Goal: Communication & Community: Answer question/provide support

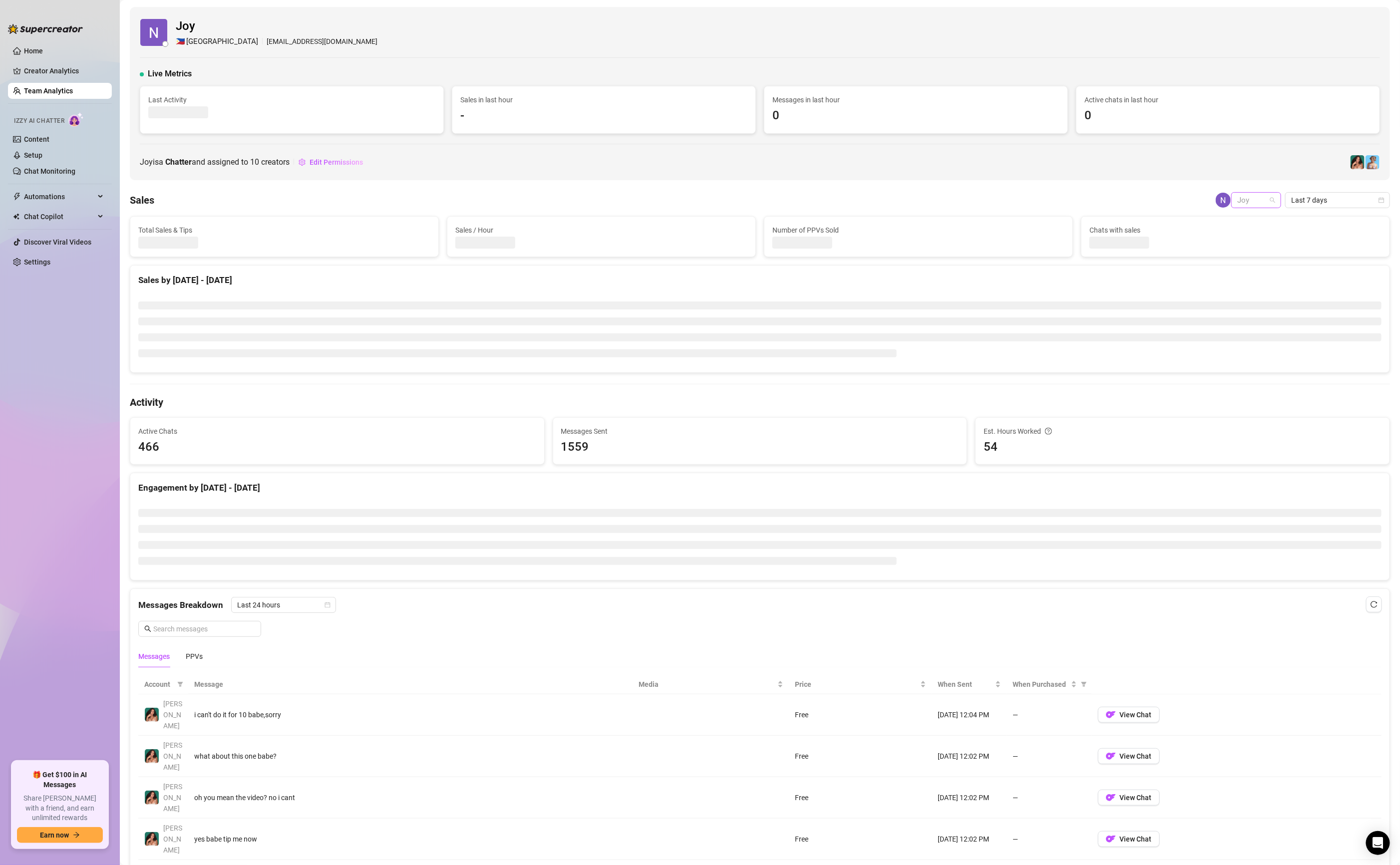
click at [1239, 201] on span "Joy" at bounding box center [1257, 200] width 38 height 15
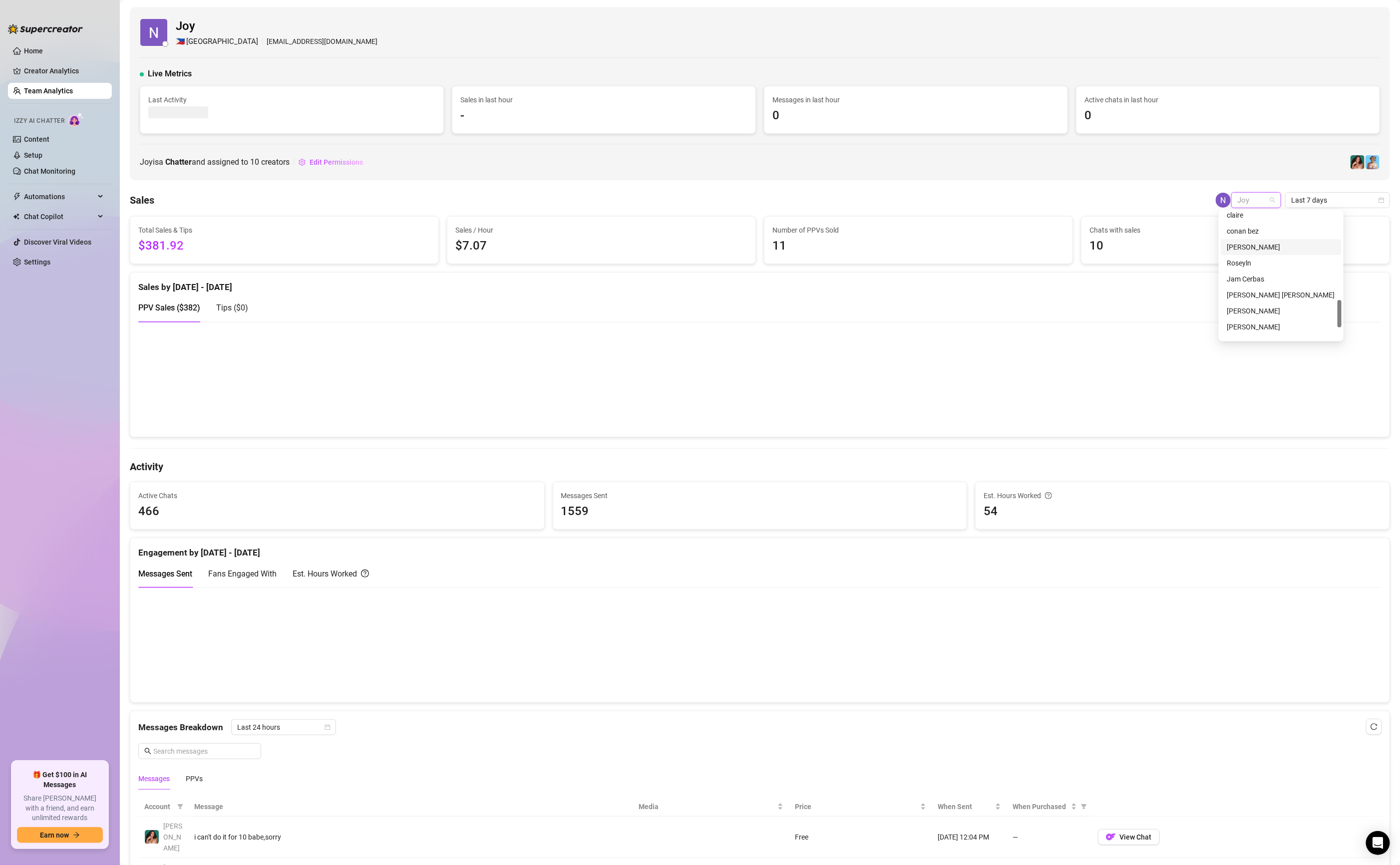
scroll to position [418, 0]
click at [1245, 302] on div "[PERSON_NAME]" at bounding box center [1281, 297] width 109 height 11
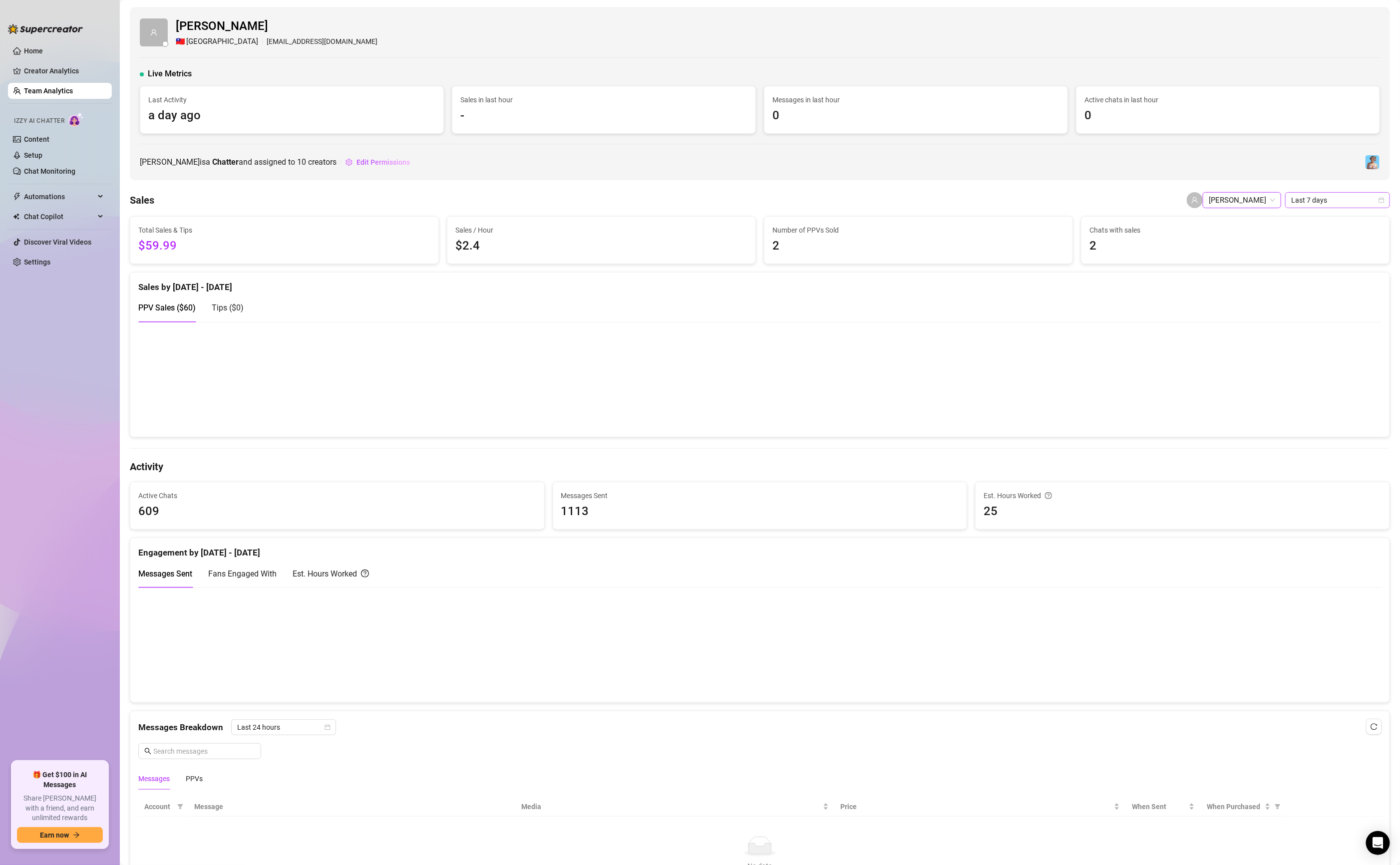
click at [1327, 197] on span "Last 7 days" at bounding box center [1338, 200] width 93 height 15
click at [1322, 221] on div "Last 24 hours" at bounding box center [1325, 220] width 89 height 11
click at [1324, 201] on span "Last 24 hours" at bounding box center [1338, 200] width 93 height 15
click at [1307, 235] on div "Last 7 days" at bounding box center [1325, 236] width 89 height 11
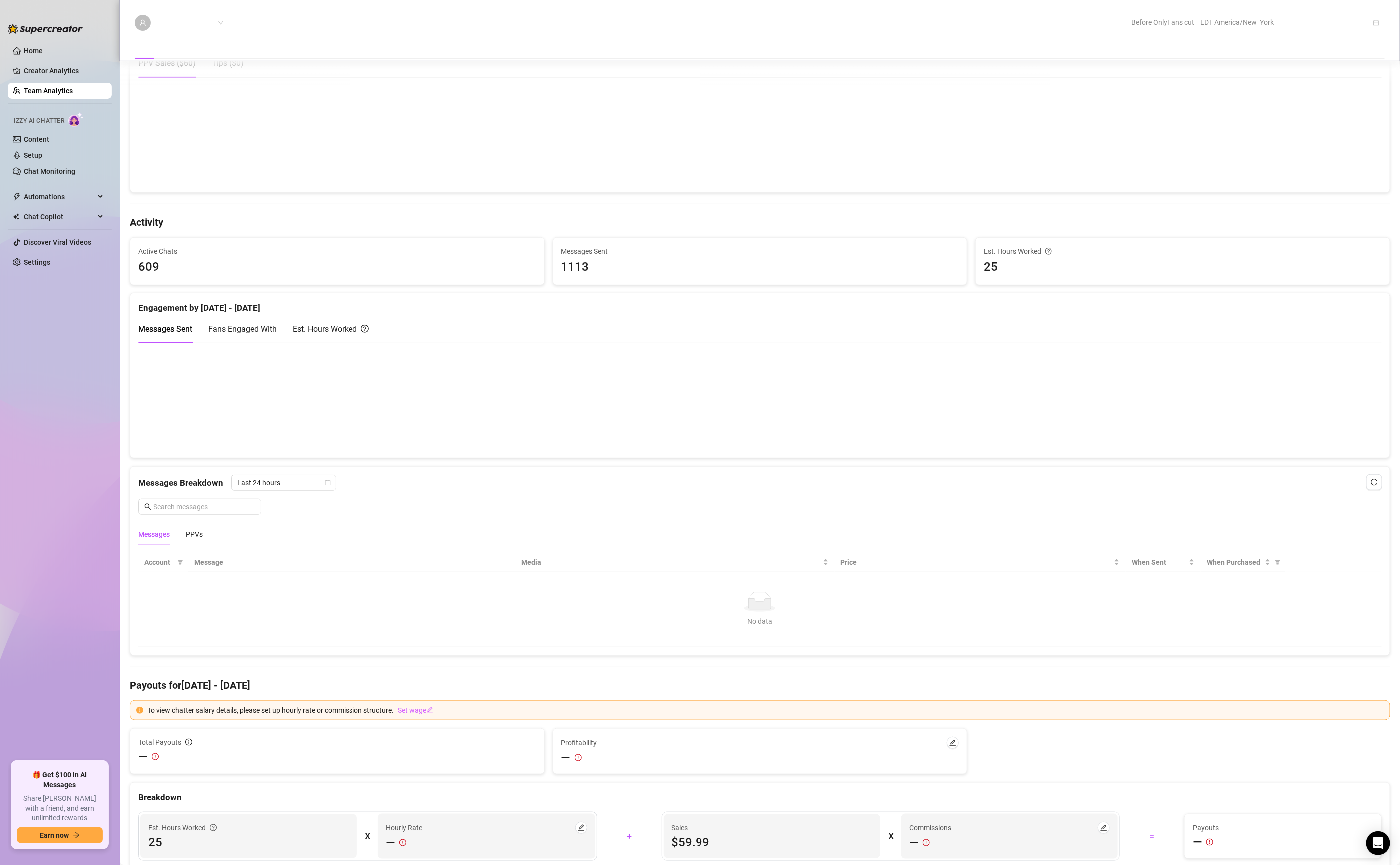
scroll to position [246, 0]
click at [271, 483] on span "Last 24 hours" at bounding box center [283, 482] width 93 height 15
click at [275, 525] on div "Last 24 hours Last Week Last 24 hours Last Week" at bounding box center [283, 509] width 105 height 36
click at [273, 521] on div "Last Week" at bounding box center [283, 517] width 89 height 11
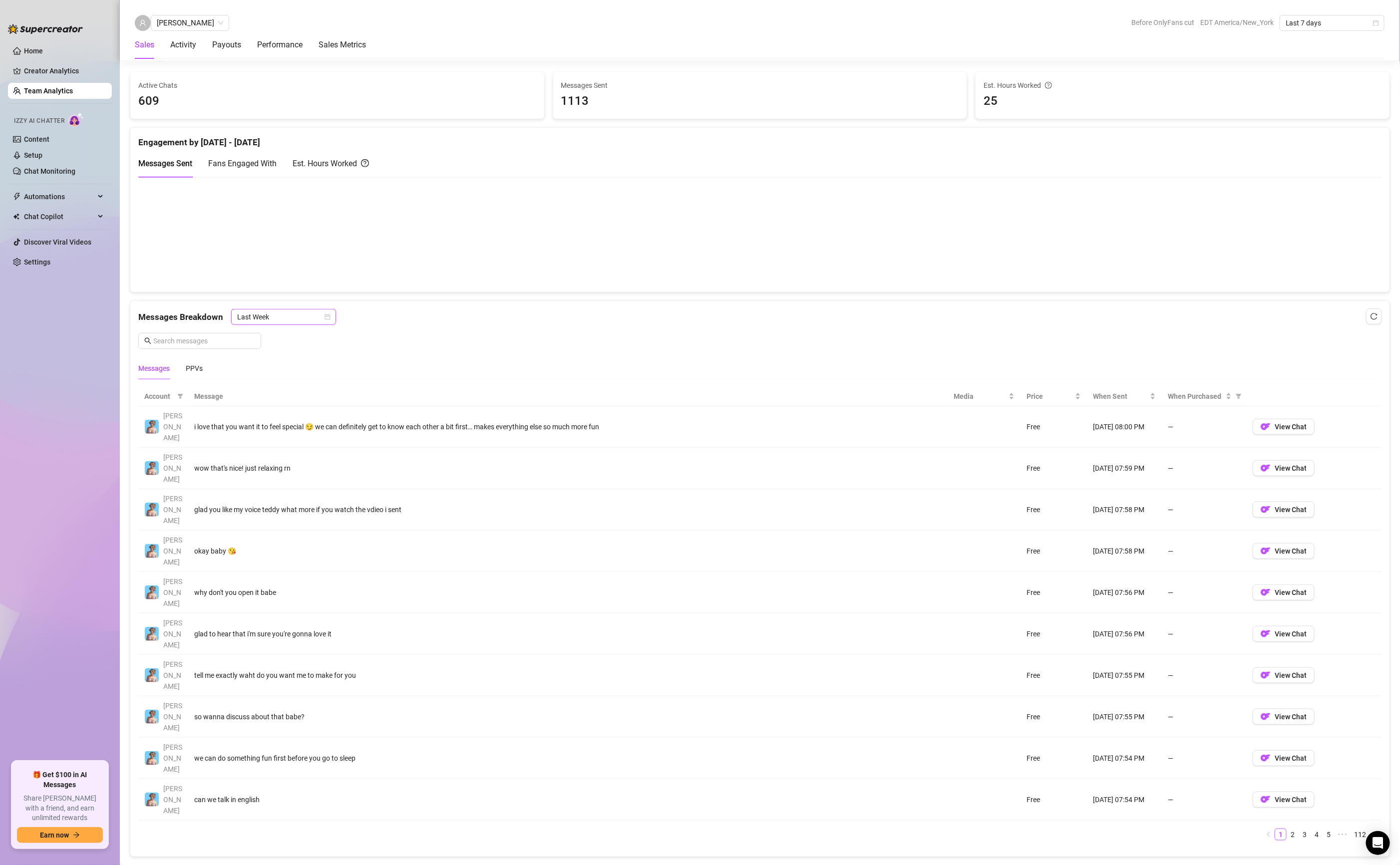
scroll to position [415, 0]
click at [1287, 824] on link "2" at bounding box center [1292, 830] width 11 height 11
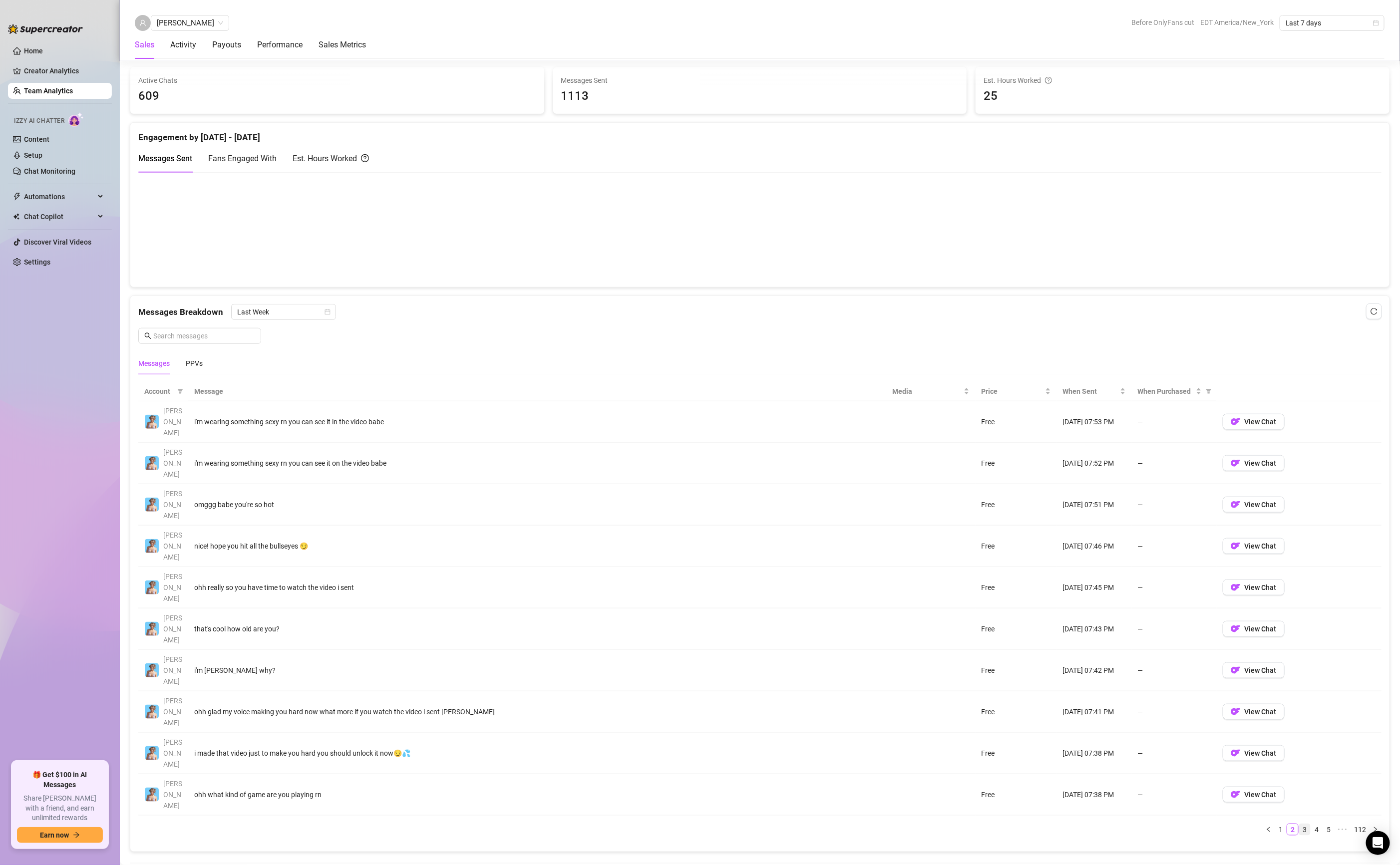
click at [1299, 824] on link "3" at bounding box center [1304, 830] width 11 height 11
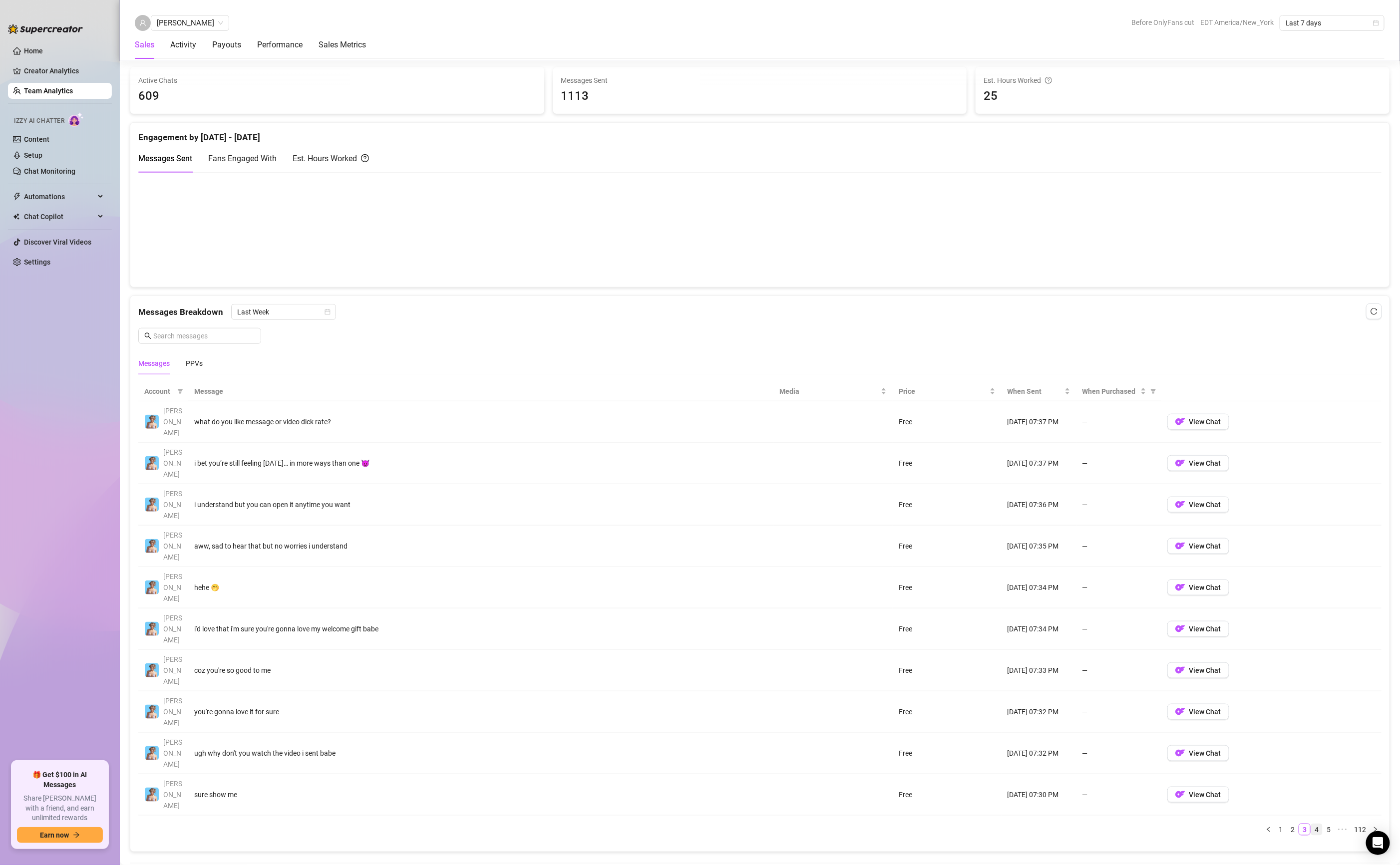
click at [1311, 824] on link "4" at bounding box center [1316, 830] width 11 height 11
click at [197, 359] on div "PPVs" at bounding box center [194, 363] width 17 height 11
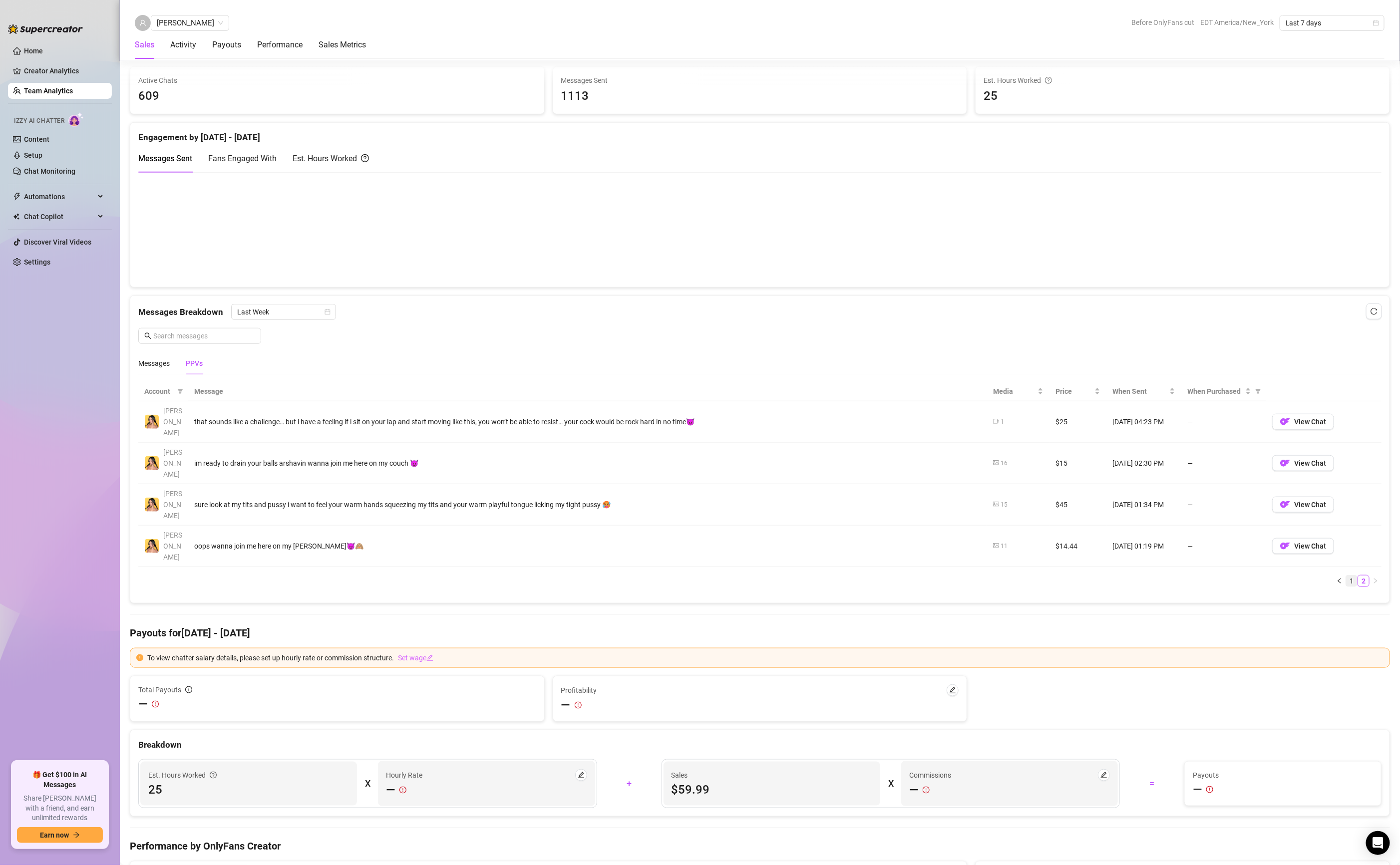
click at [1346, 575] on link "1" at bounding box center [1352, 581] width 11 height 11
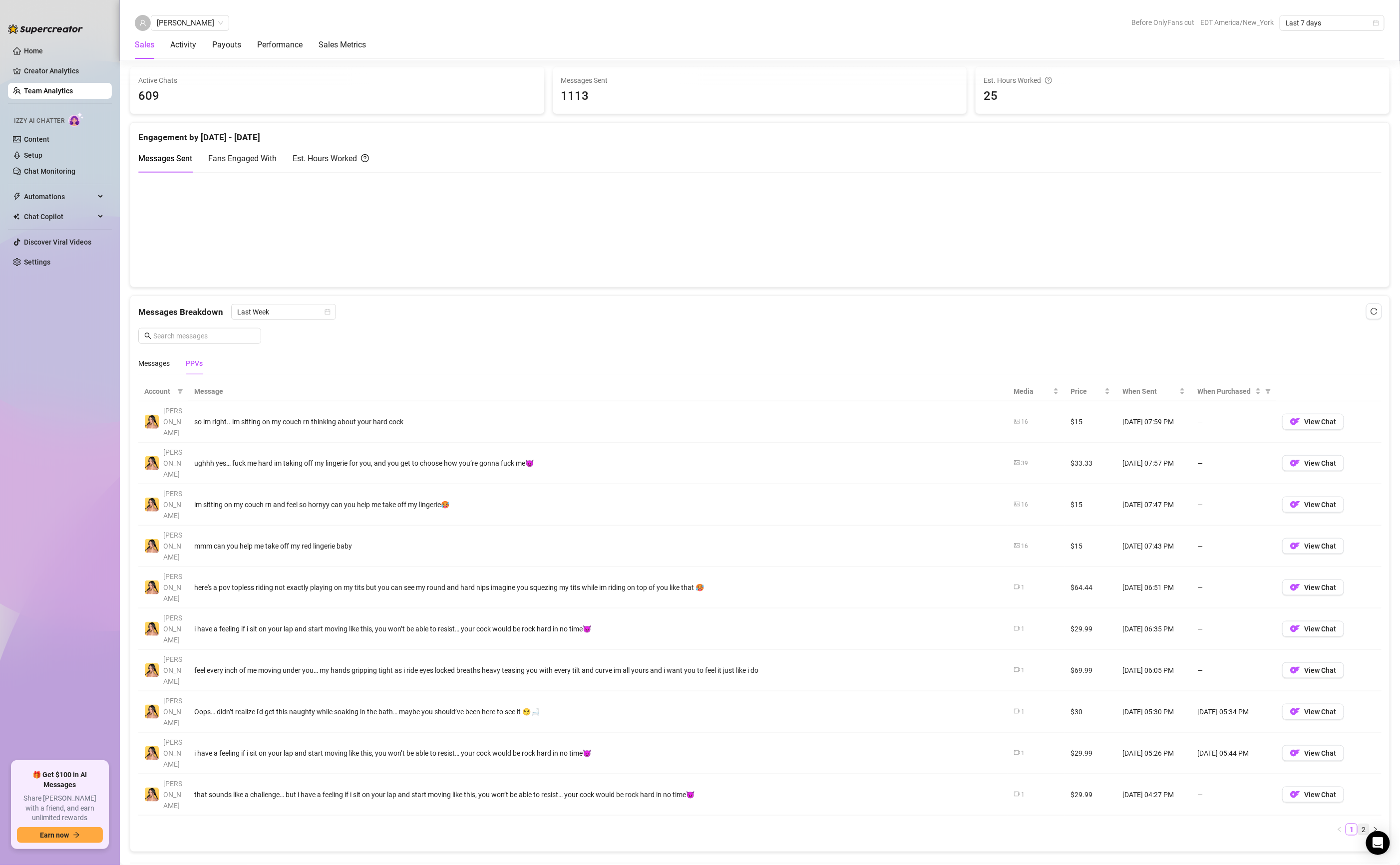
click at [1358, 824] on link "2" at bounding box center [1364, 830] width 11 height 11
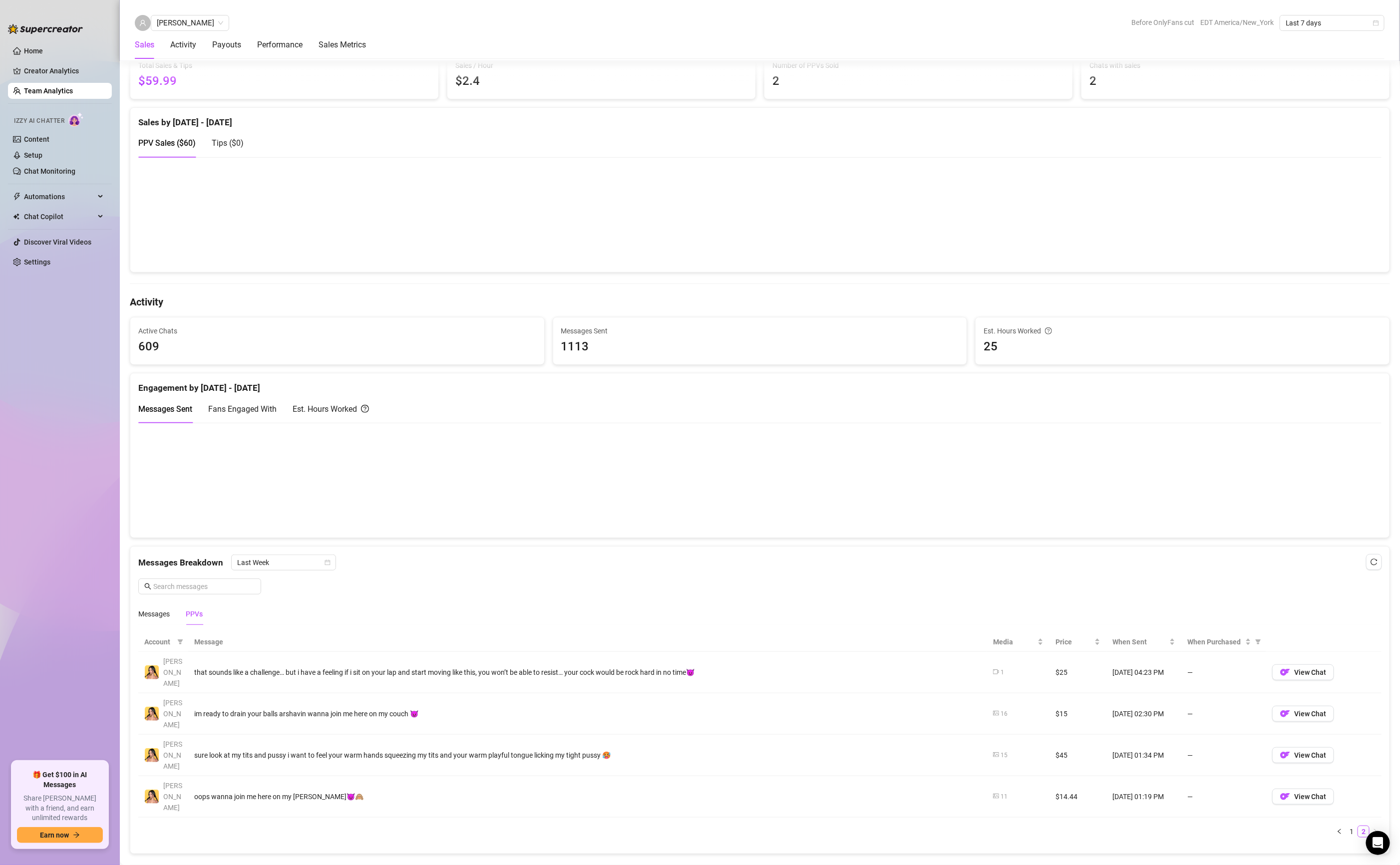
scroll to position [212, 0]
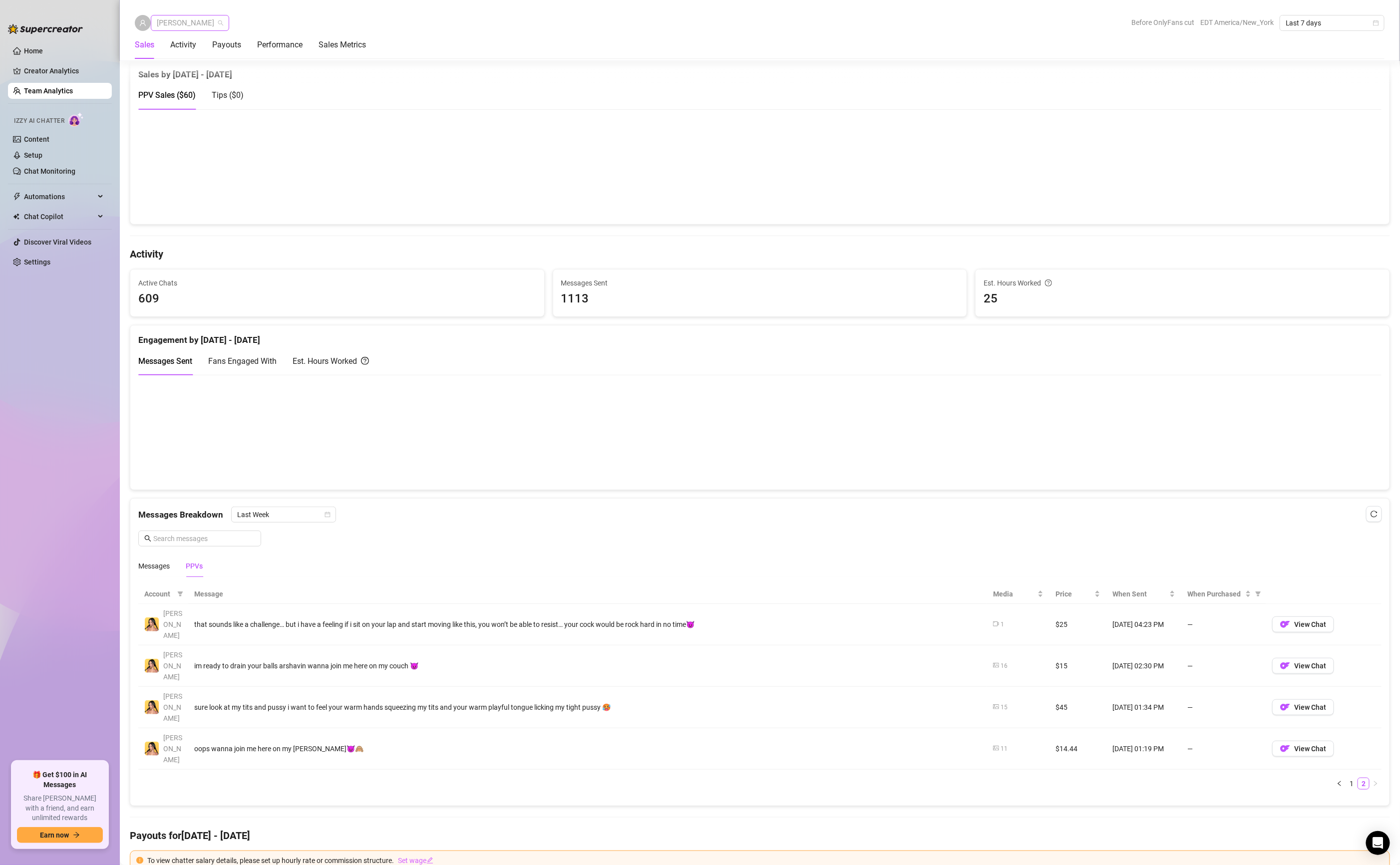
click at [174, 20] on span "[PERSON_NAME]" at bounding box center [190, 23] width 66 height 15
click at [176, 91] on div "[PERSON_NAME]" at bounding box center [213, 91] width 109 height 11
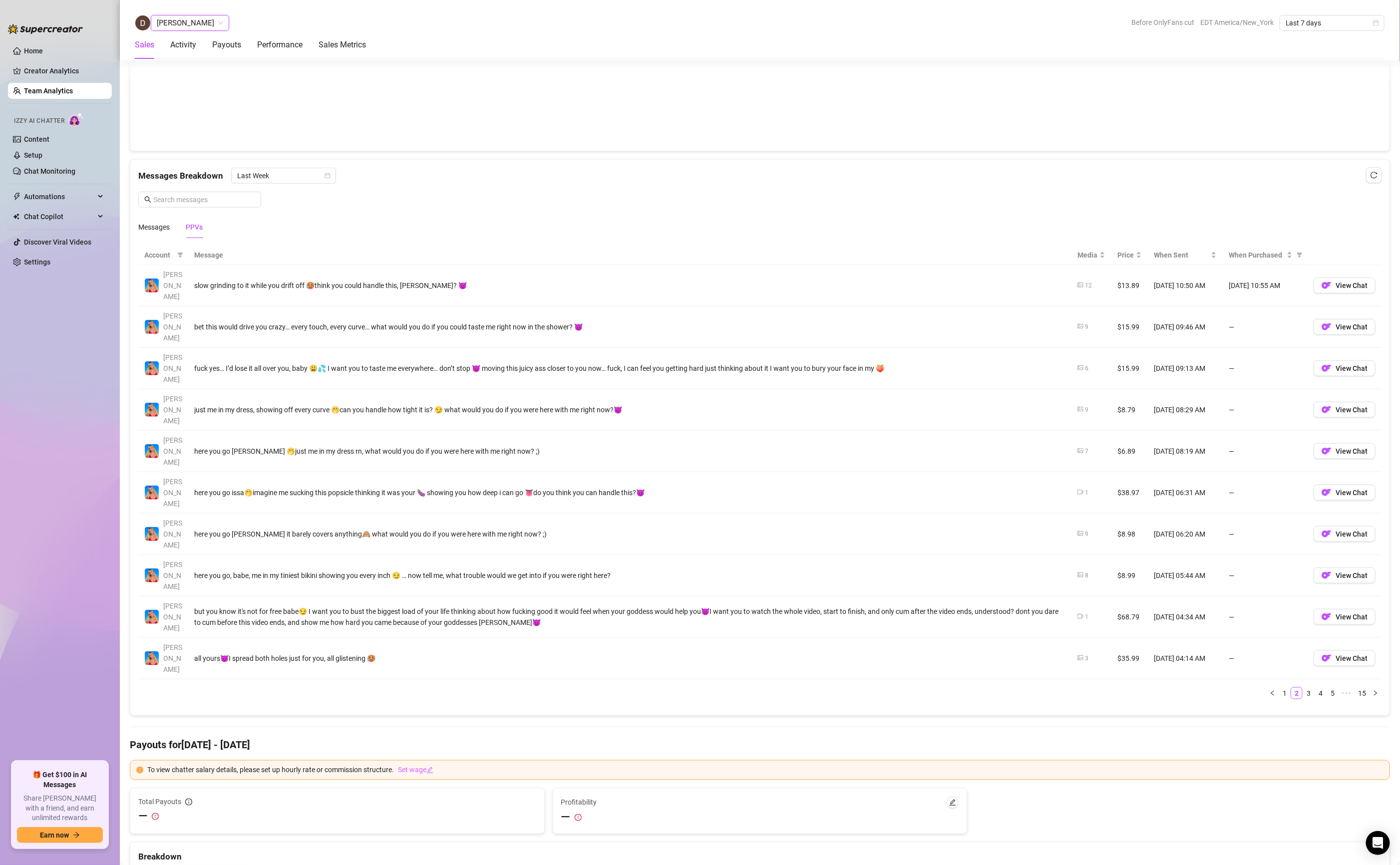
scroll to position [555, 0]
click at [1279, 685] on link "1" at bounding box center [1285, 690] width 11 height 11
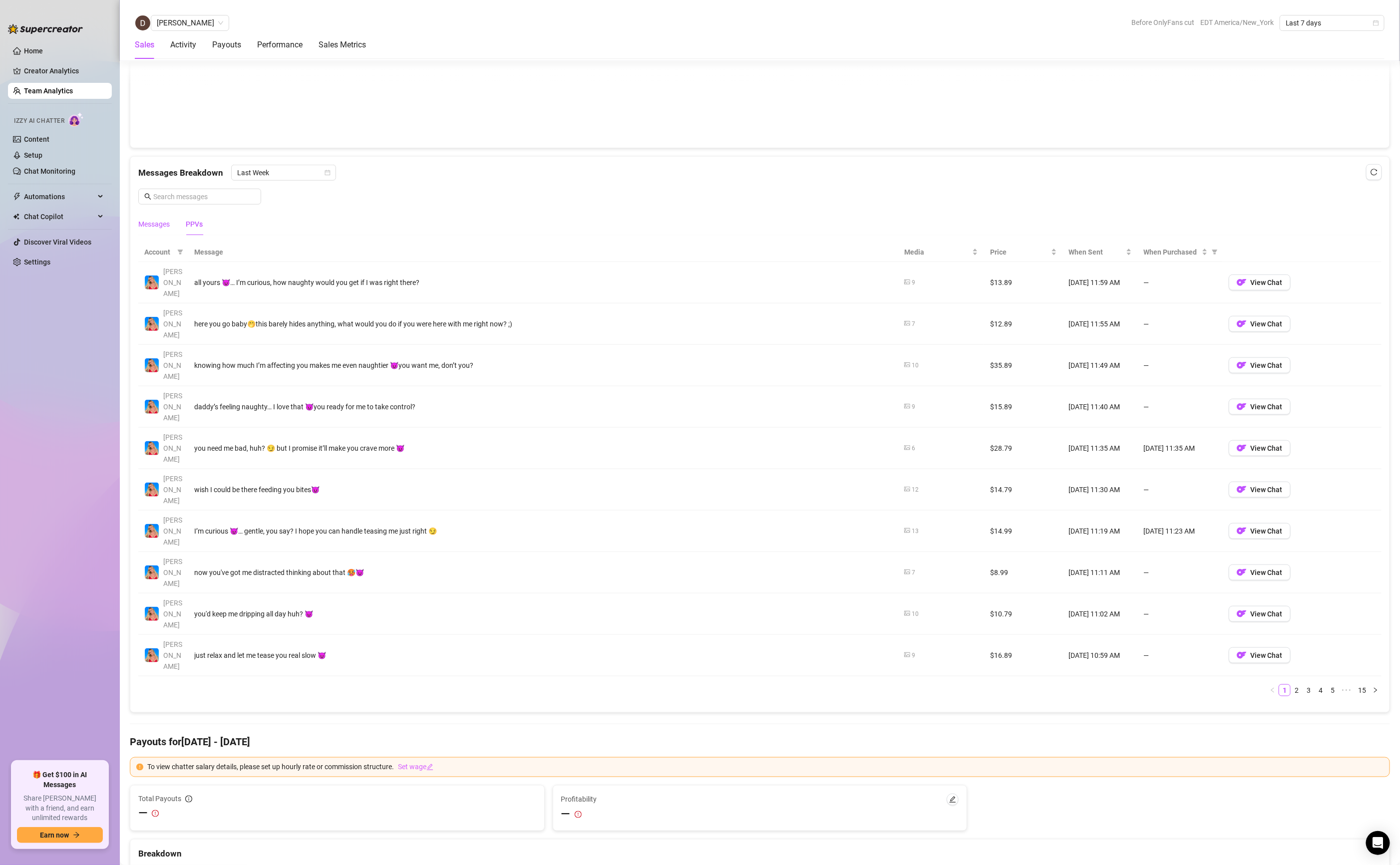
click at [154, 220] on div "Messages" at bounding box center [154, 224] width 32 height 11
click at [1287, 685] on link "2" at bounding box center [1292, 690] width 11 height 11
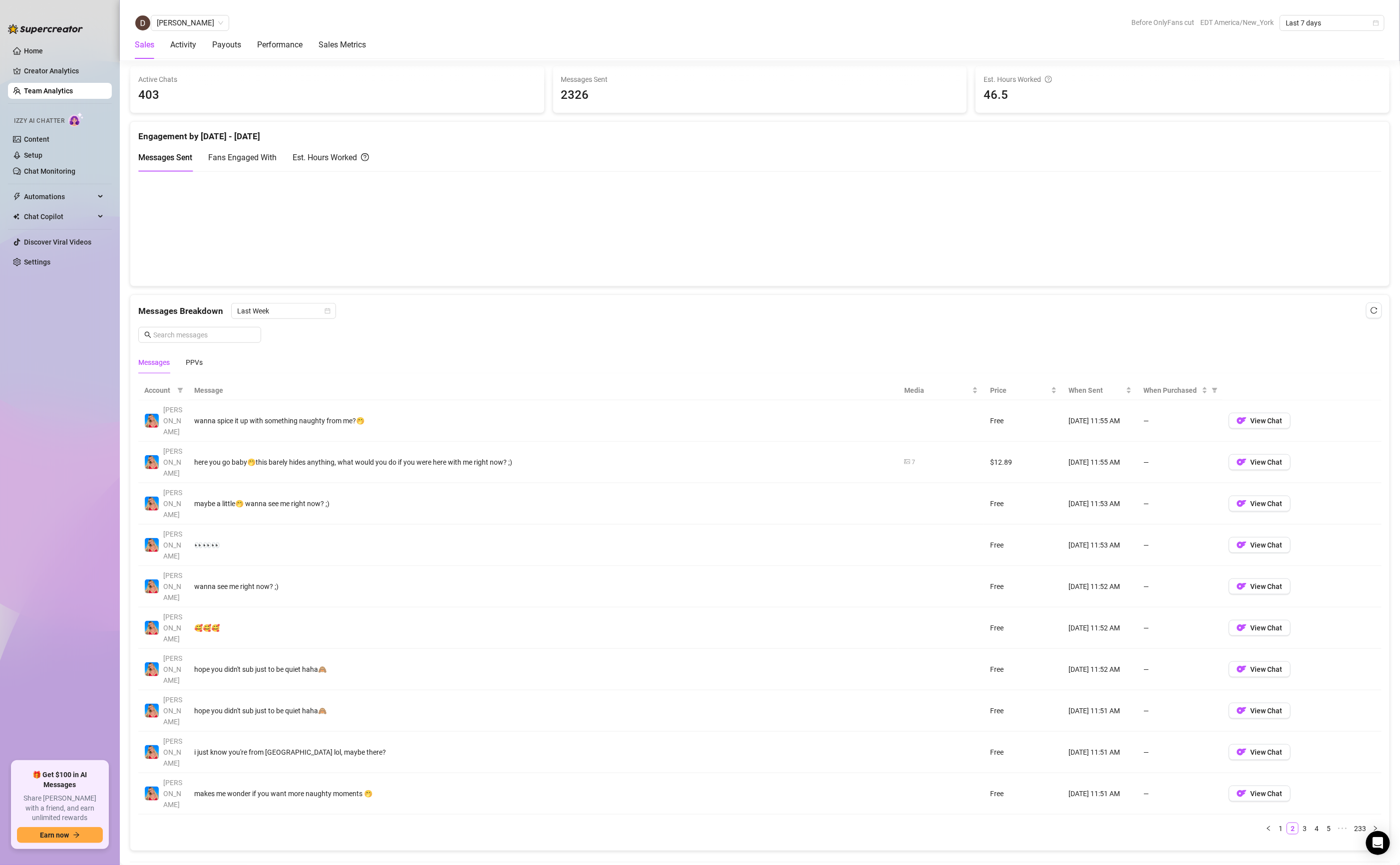
scroll to position [388, 0]
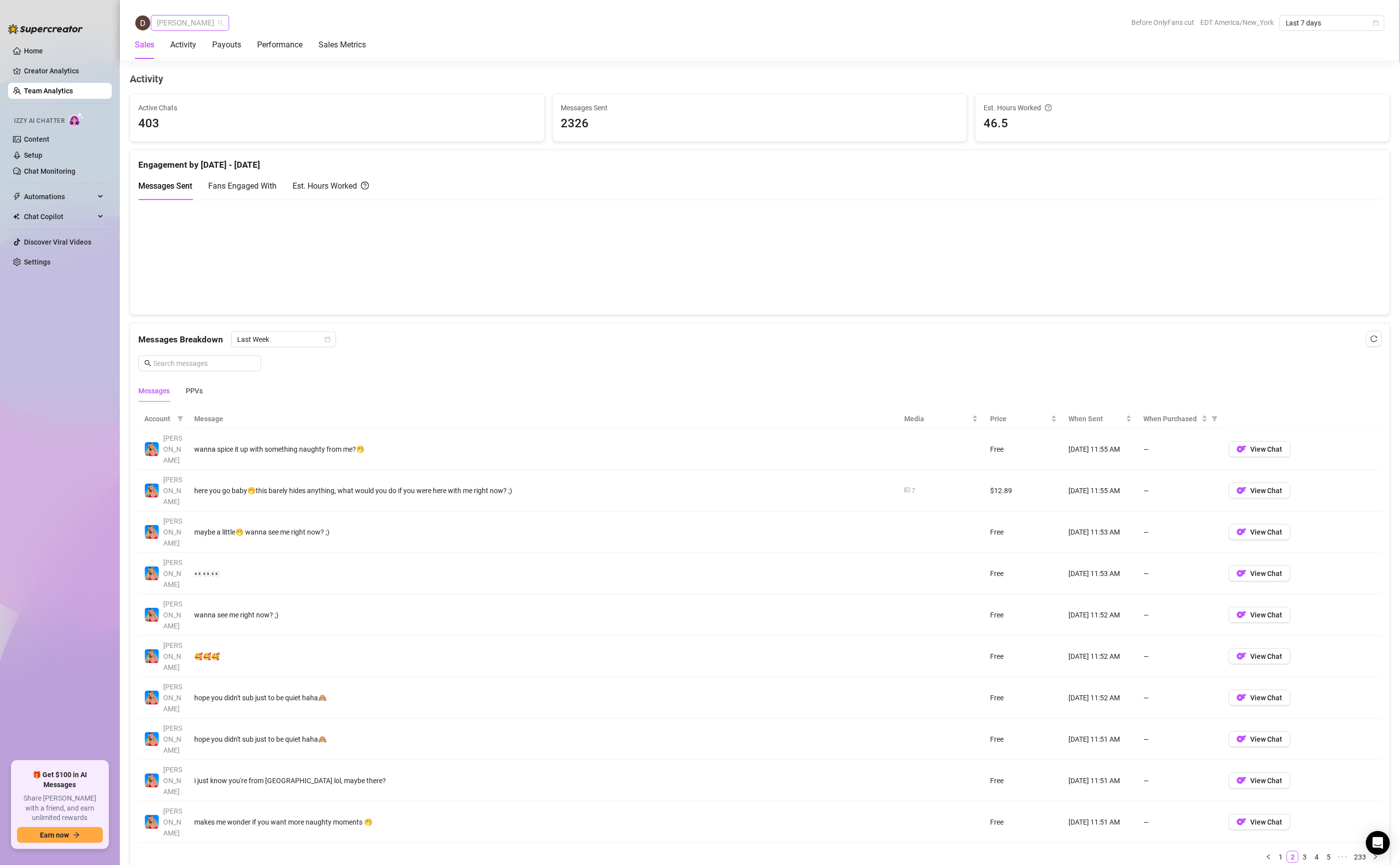
click at [175, 19] on span "[PERSON_NAME]" at bounding box center [190, 23] width 66 height 15
click at [195, 90] on div "Dengil Consigna" at bounding box center [213, 91] width 109 height 11
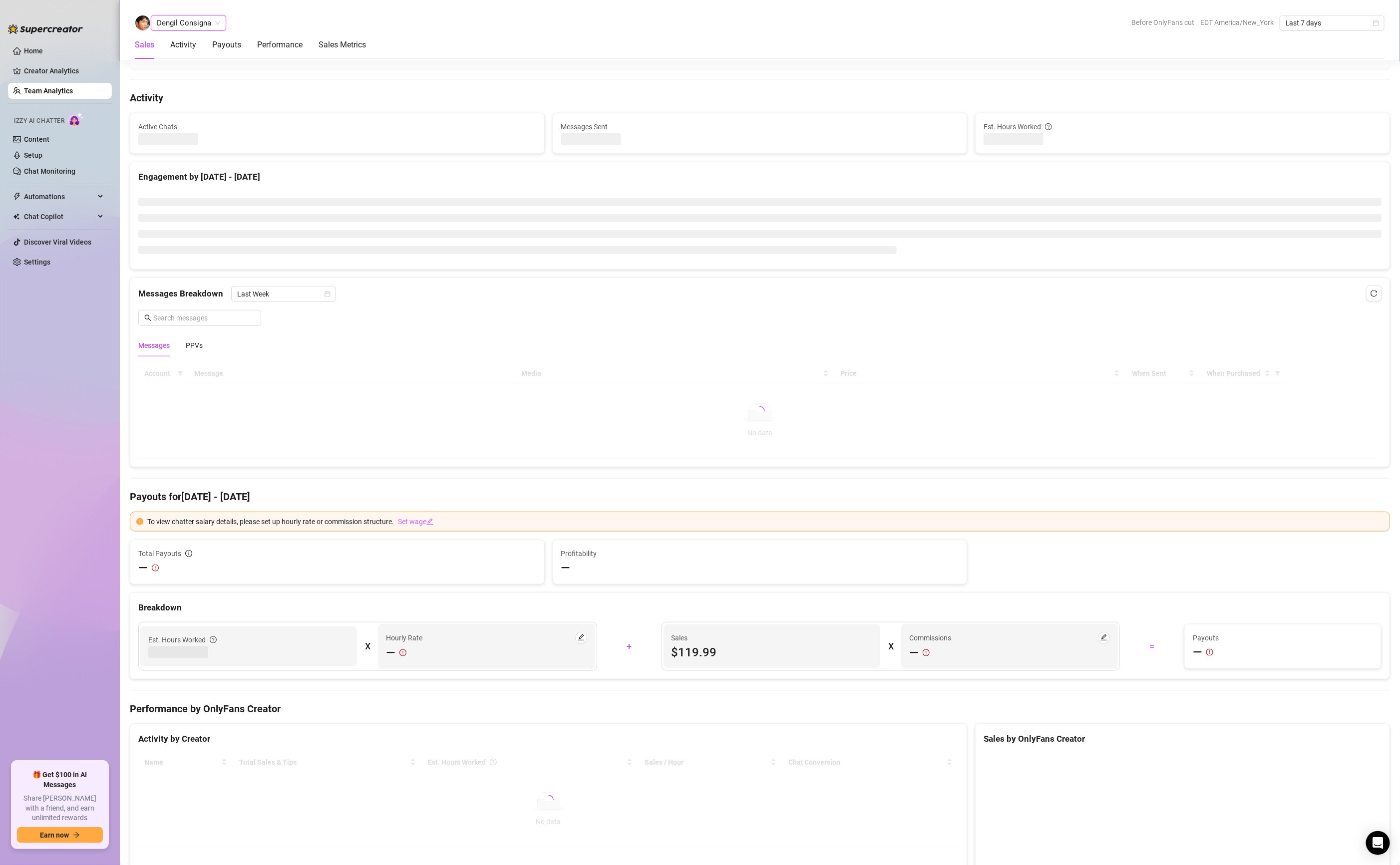
scroll to position [376, 0]
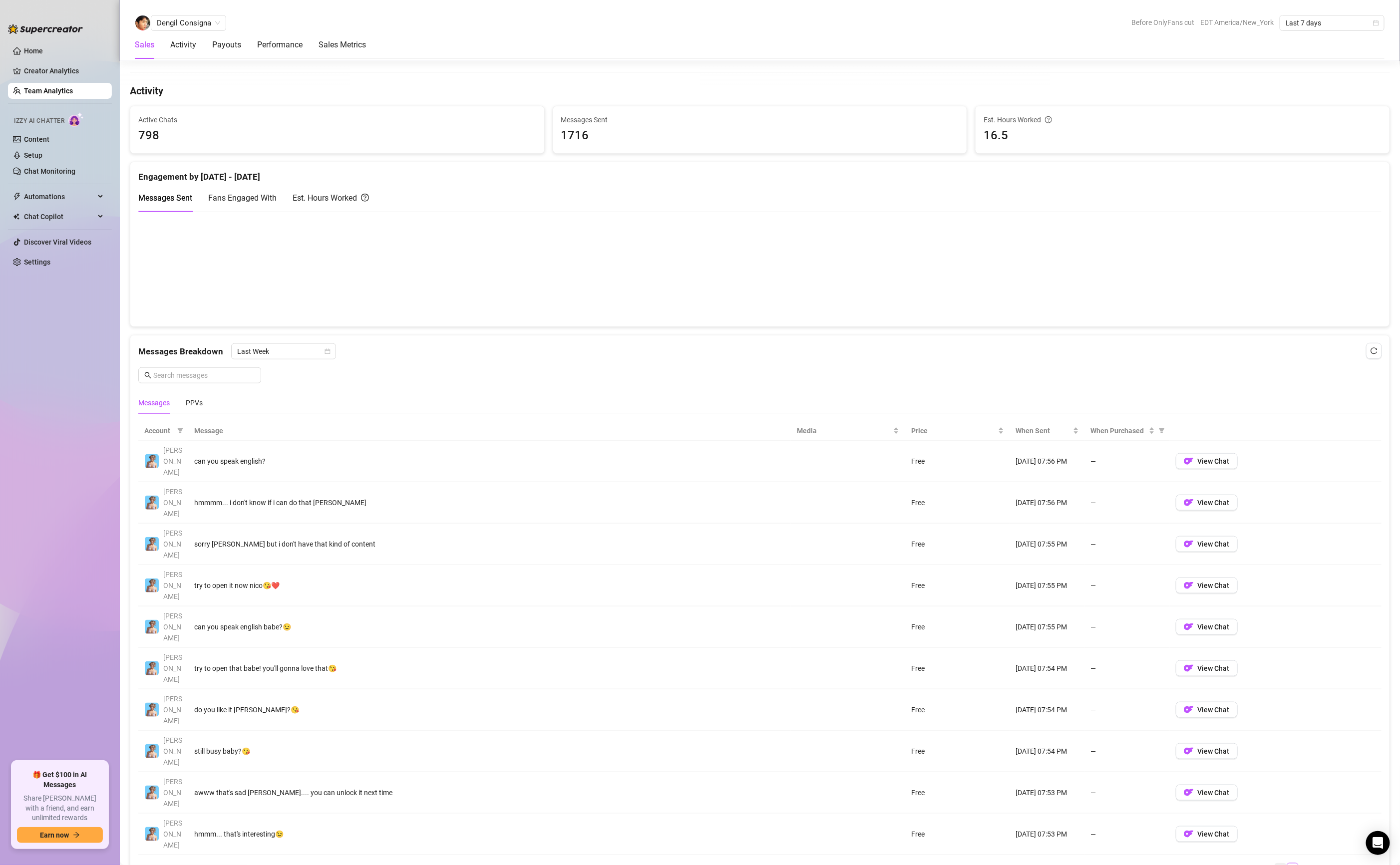
click at [1275, 863] on link "1" at bounding box center [1280, 869] width 11 height 11
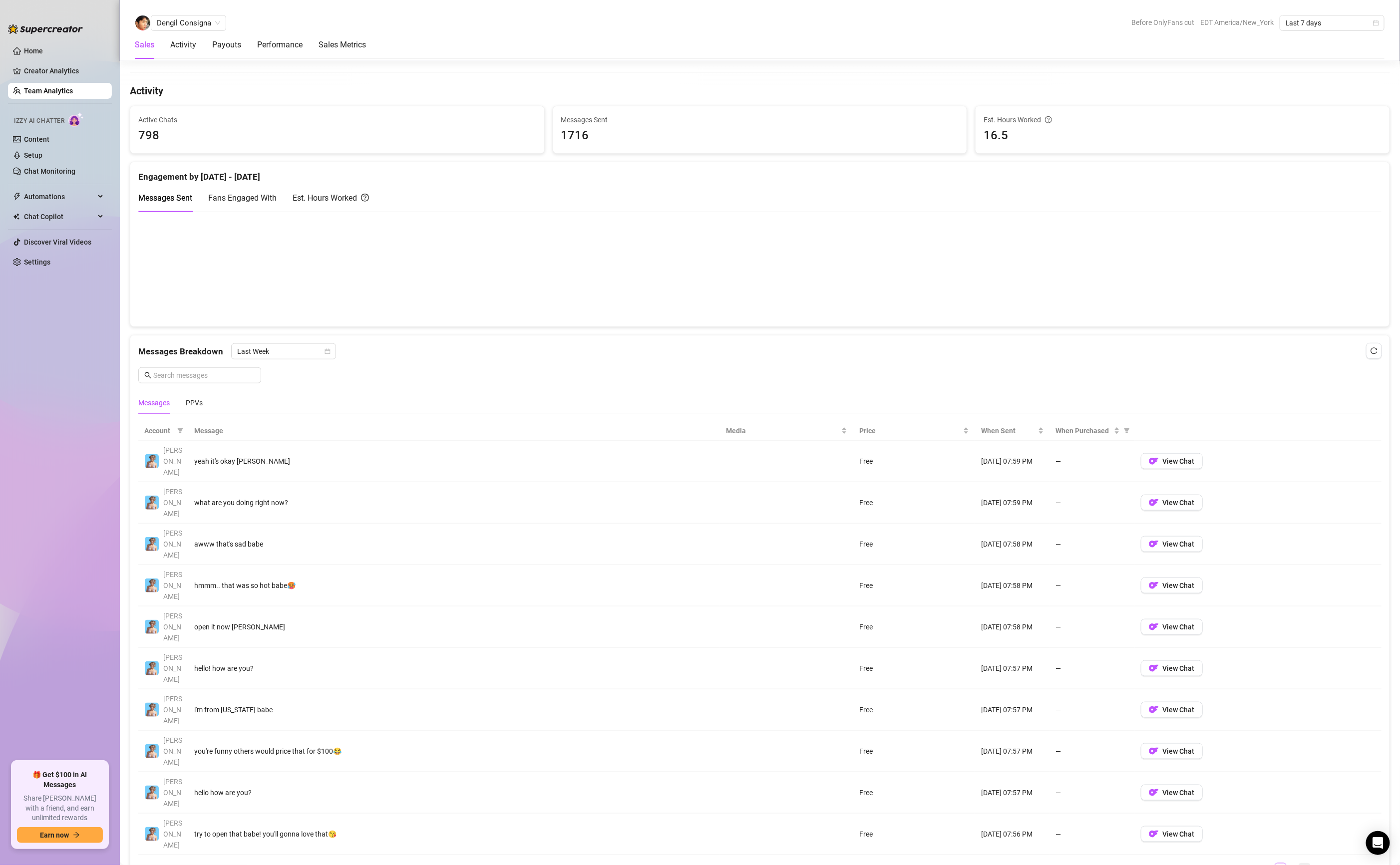
click at [1299, 863] on link "3" at bounding box center [1304, 869] width 11 height 11
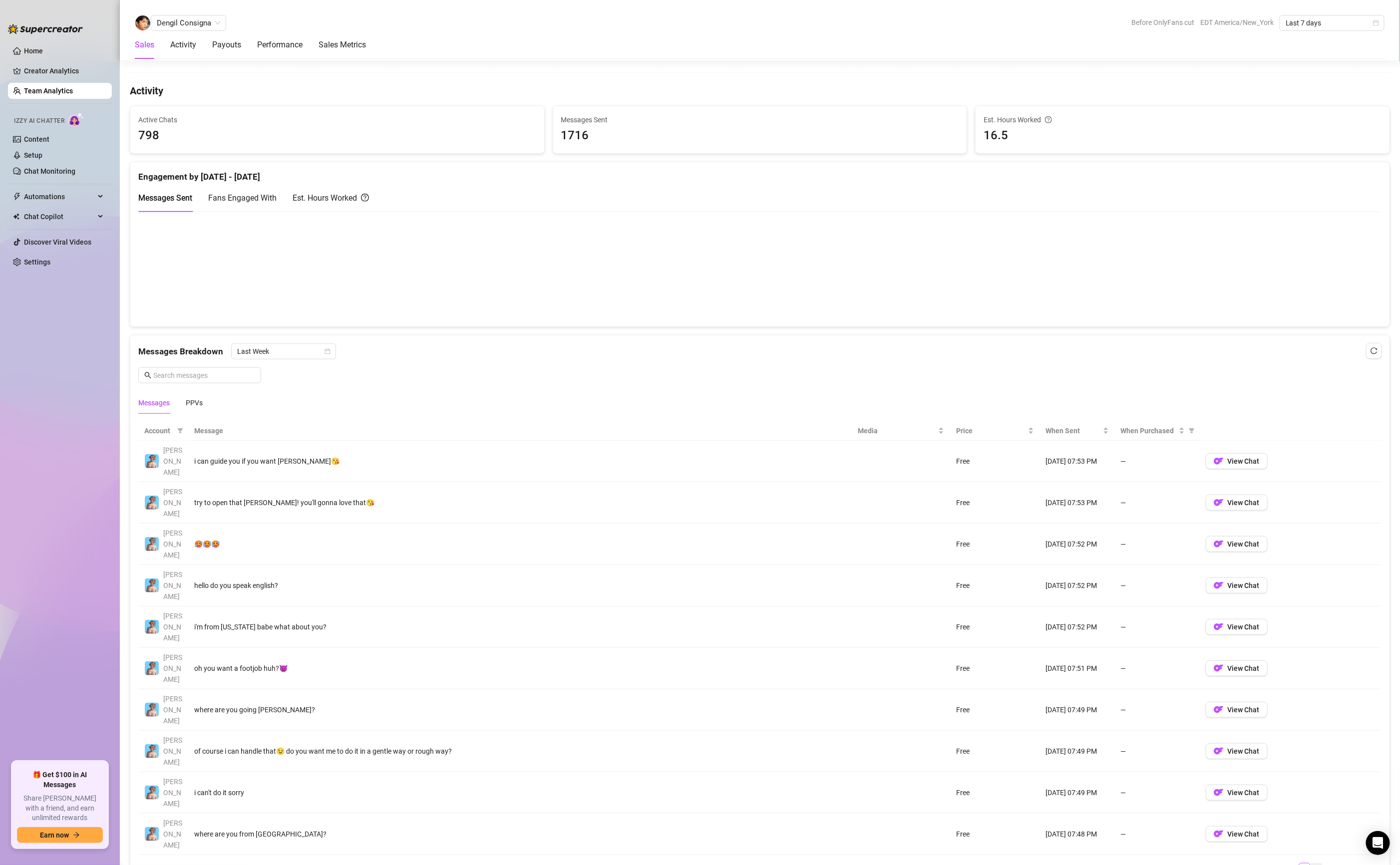
click at [1311, 863] on link "4" at bounding box center [1316, 869] width 11 height 11
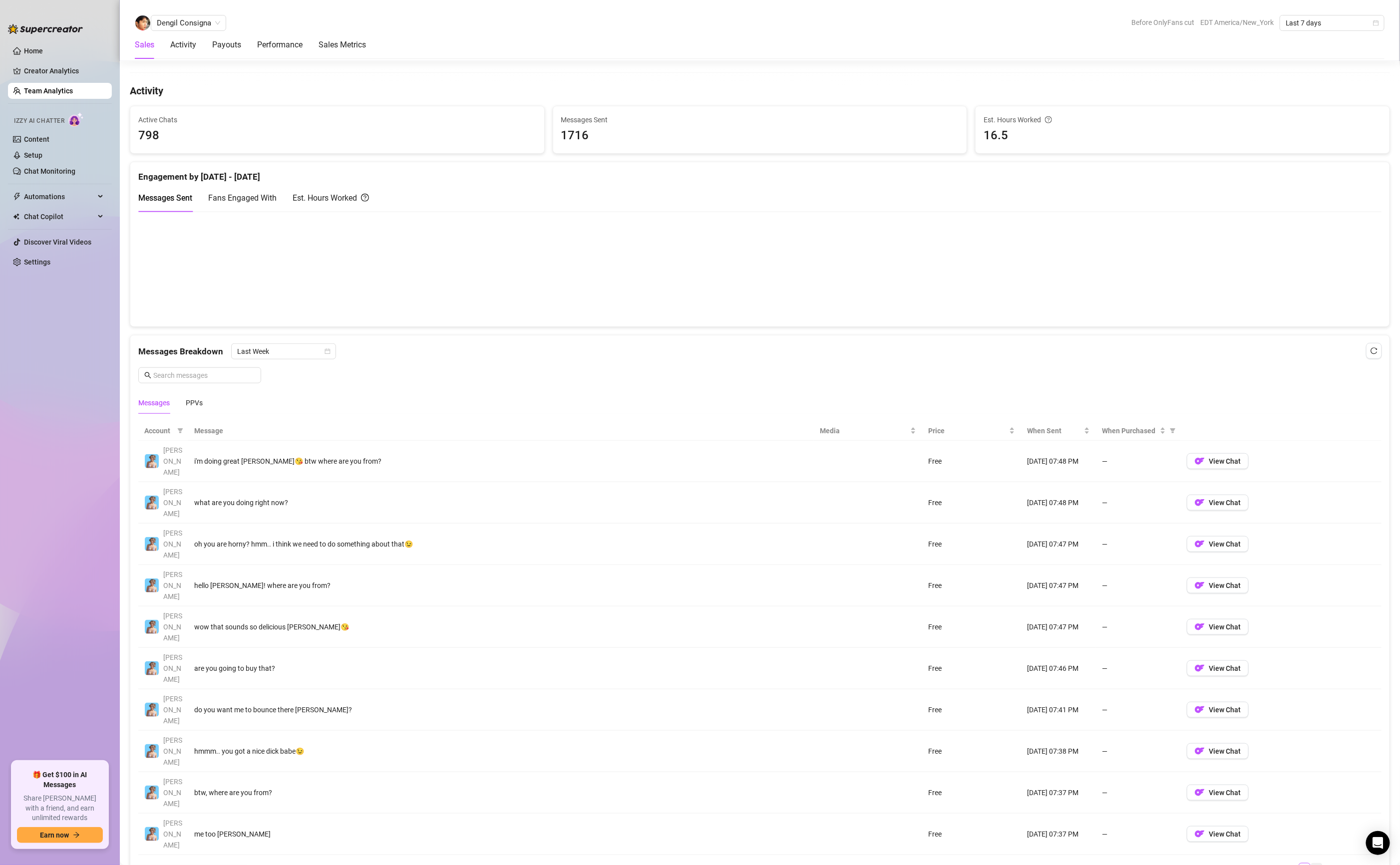
click at [1311, 863] on link "5" at bounding box center [1316, 869] width 11 height 11
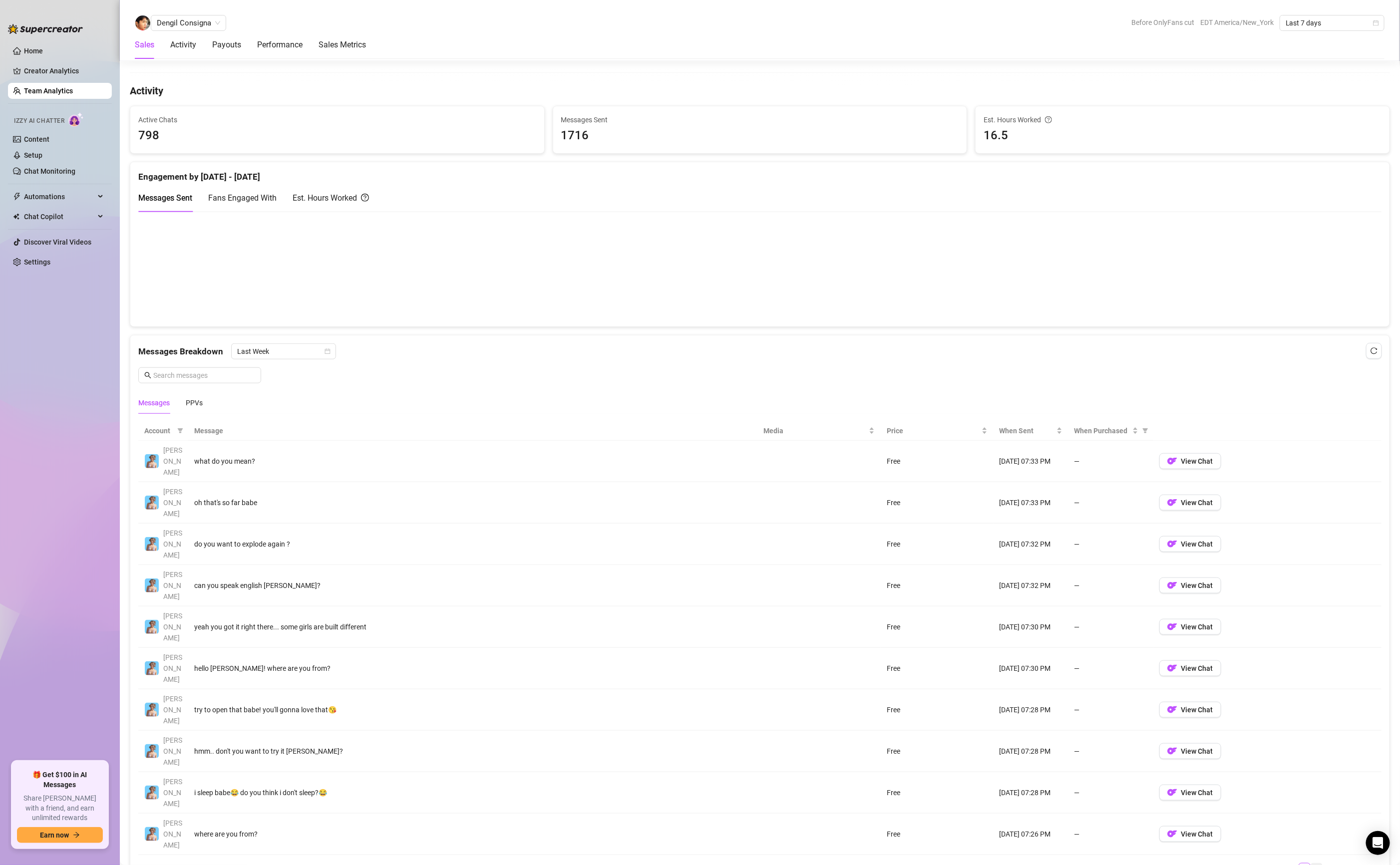
click at [1311, 863] on link "6" at bounding box center [1316, 869] width 11 height 11
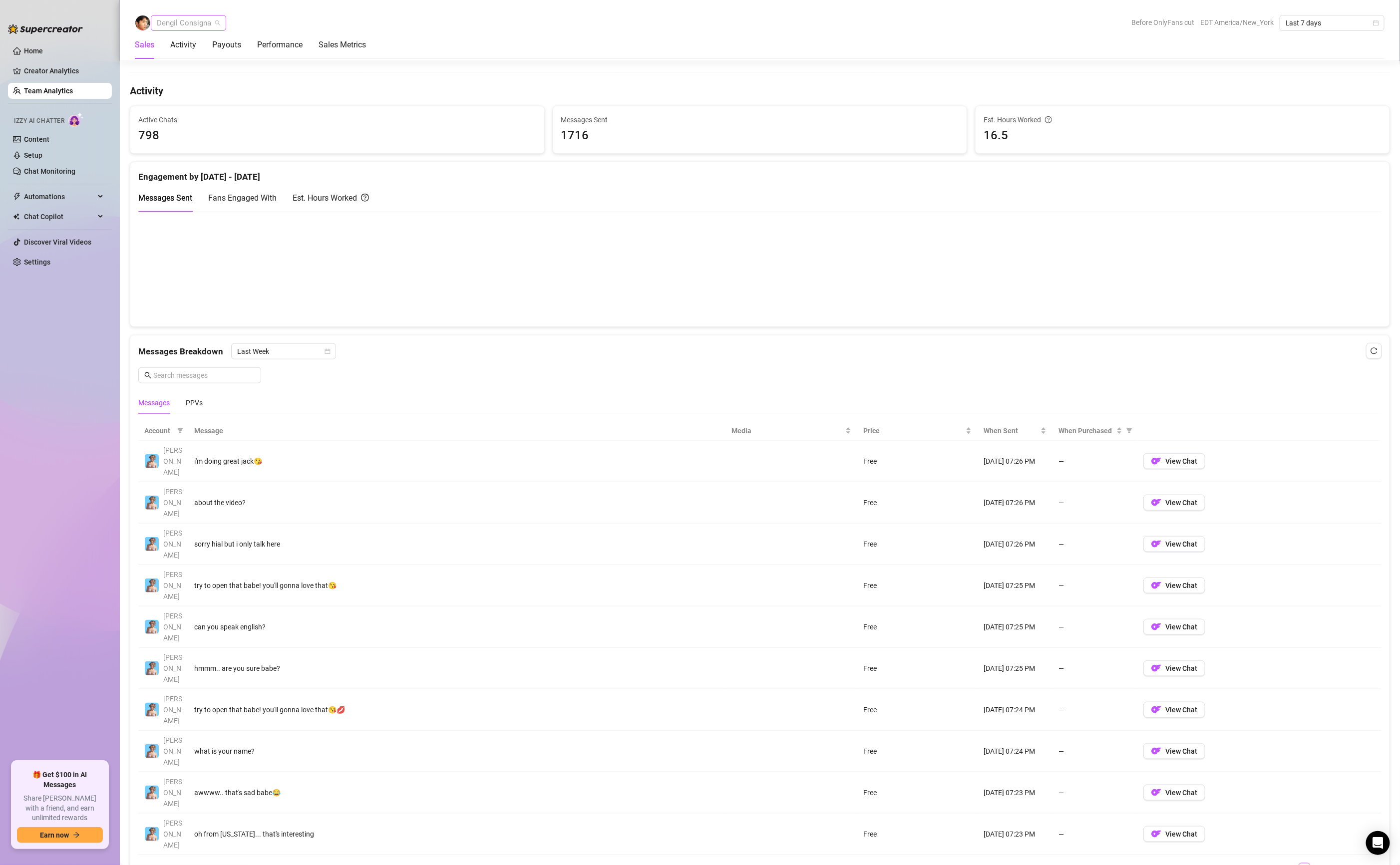
click at [186, 26] on span "Dengil Consigna" at bounding box center [188, 23] width 64 height 15
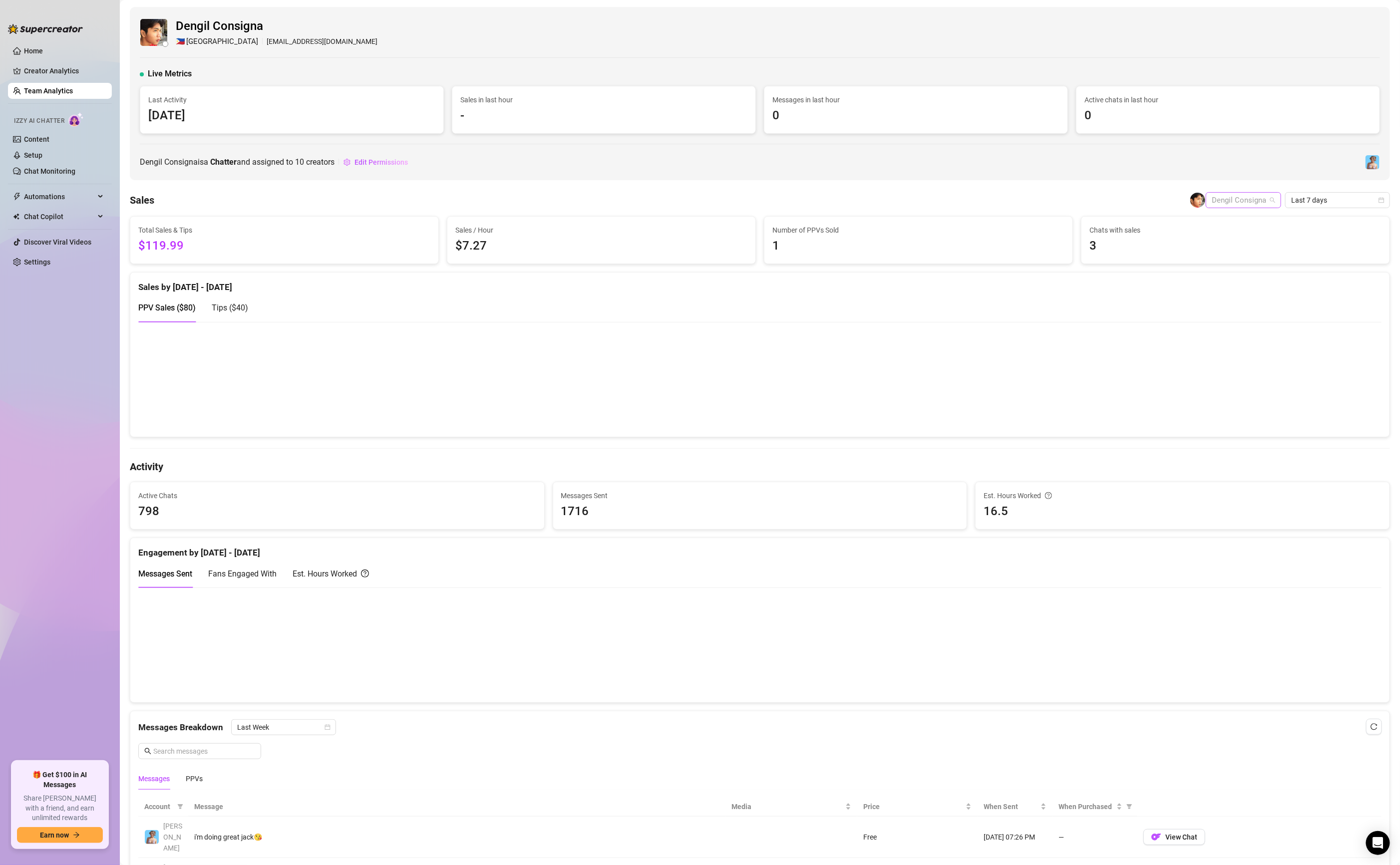
click at [1223, 203] on span "Dengil Consigna" at bounding box center [1243, 200] width 64 height 15
